Goal: Transaction & Acquisition: Purchase product/service

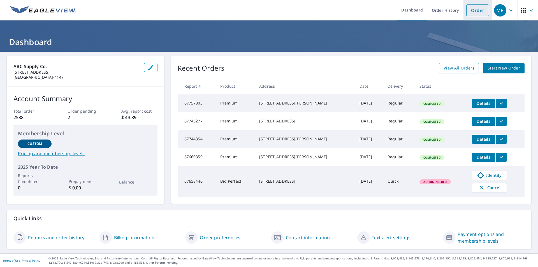
click at [473, 10] on link "Order" at bounding box center [477, 10] width 23 height 12
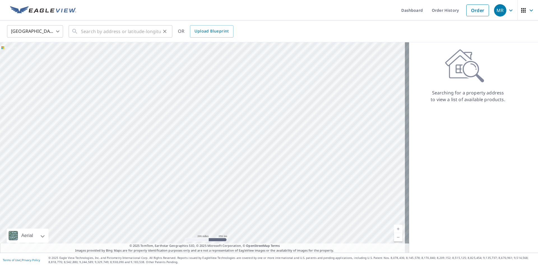
click at [74, 32] on icon at bounding box center [74, 31] width 5 height 5
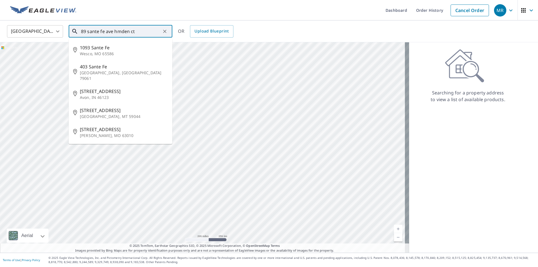
type input "89 sante fe ave hmden ct"
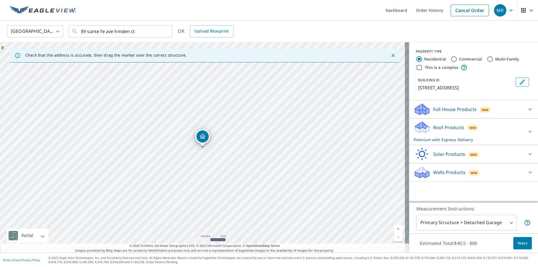
click at [395, 229] on link "Current Level 17, Zoom In" at bounding box center [398, 229] width 8 height 8
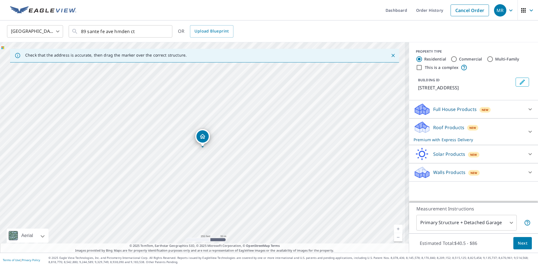
click at [395, 229] on link "Current Level 17.49636857745217, Zoom In" at bounding box center [398, 229] width 8 height 8
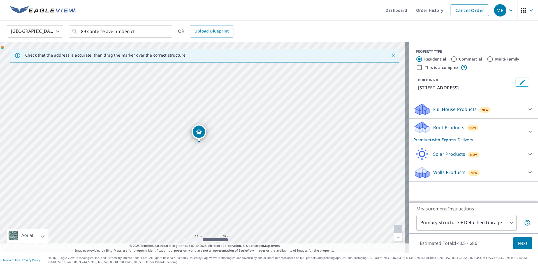
drag, startPoint x: 201, startPoint y: 141, endPoint x: 197, endPoint y: 136, distance: 6.2
click at [527, 133] on icon at bounding box center [530, 131] width 7 height 7
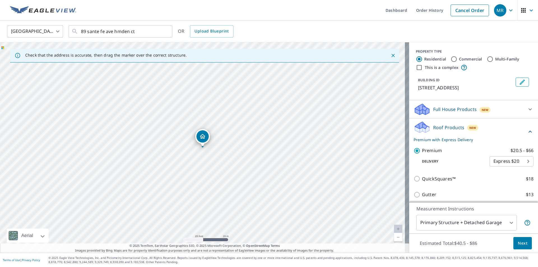
click at [520, 161] on body "MR MR Dashboard Order History Cancel Order MR United States [GEOGRAPHIC_DATA] ​…" at bounding box center [269, 133] width 538 height 267
click at [507, 150] on li "Regular $0" at bounding box center [503, 151] width 44 height 10
type input "8"
click at [519, 243] on span "Next" at bounding box center [523, 243] width 10 height 7
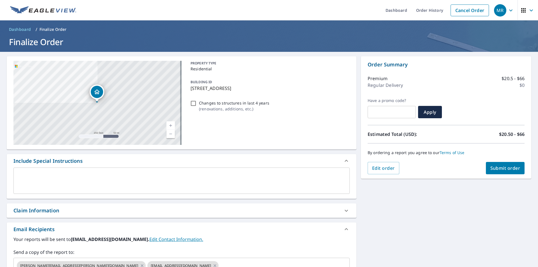
click at [344, 211] on icon at bounding box center [346, 210] width 7 height 7
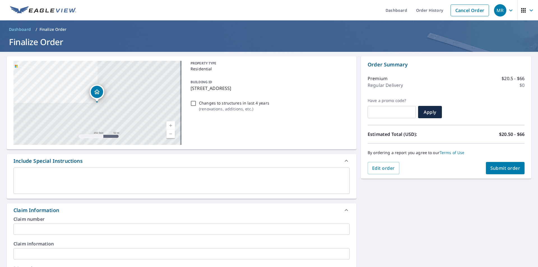
click at [26, 227] on input "text" at bounding box center [181, 228] width 336 height 11
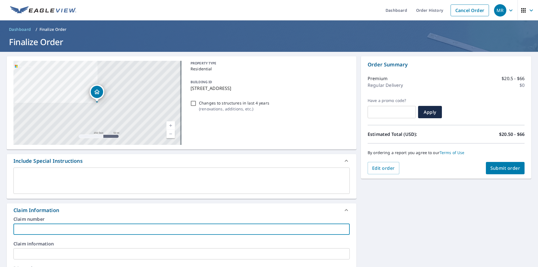
type input "National"
click at [497, 168] on span "Submit order" at bounding box center [505, 168] width 30 height 6
